Goal: Task Accomplishment & Management: Manage account settings

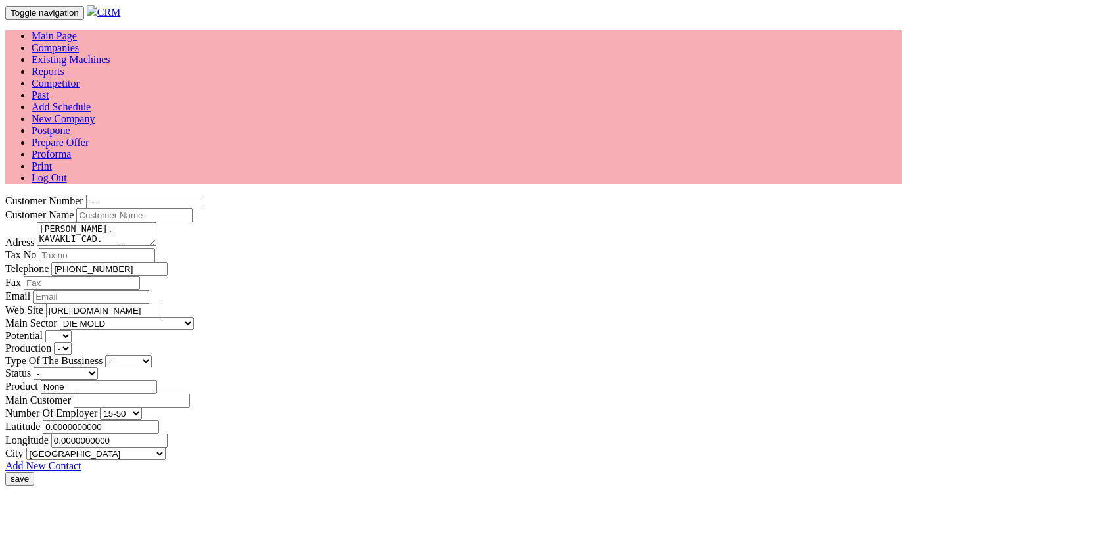
select select "362"
select select "99"
click at [79, 42] on link "Companies" at bounding box center [55, 47] width 47 height 11
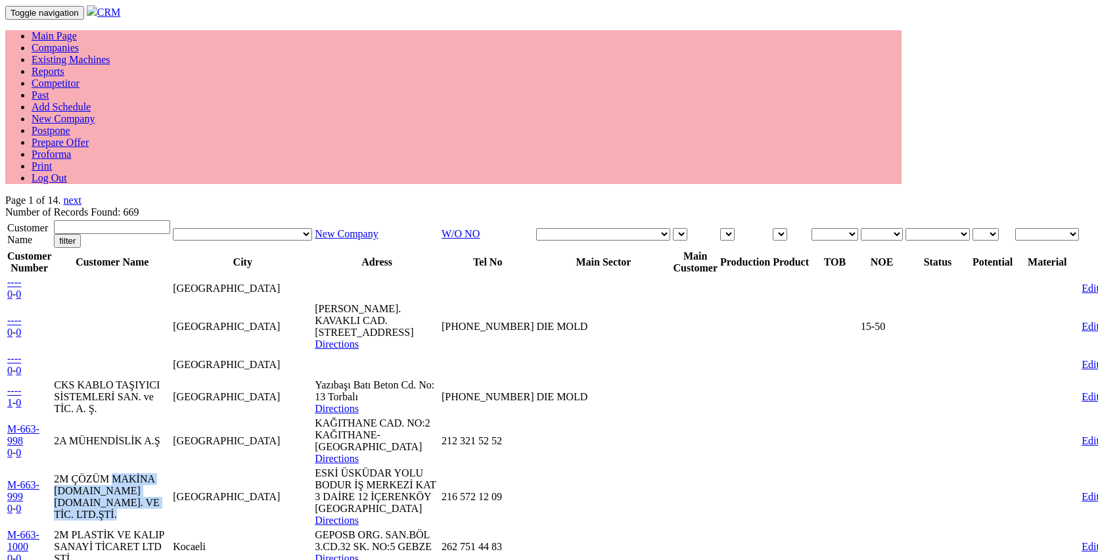
drag, startPoint x: 125, startPoint y: 302, endPoint x: 171, endPoint y: 324, distance: 50.8
click at [171, 466] on td "2M ÇÖZÜM MAKİNA MÜH.VE DAN.HİZ.SAN. VE TİC. LTD.ŞTİ." at bounding box center [112, 496] width 118 height 60
copy td "2M ÇÖZÜM MAKİNA MÜH.VE DAN.HİZ.SAN. VE TİC. LTD.ŞTİ."
